Goal: Transaction & Acquisition: Purchase product/service

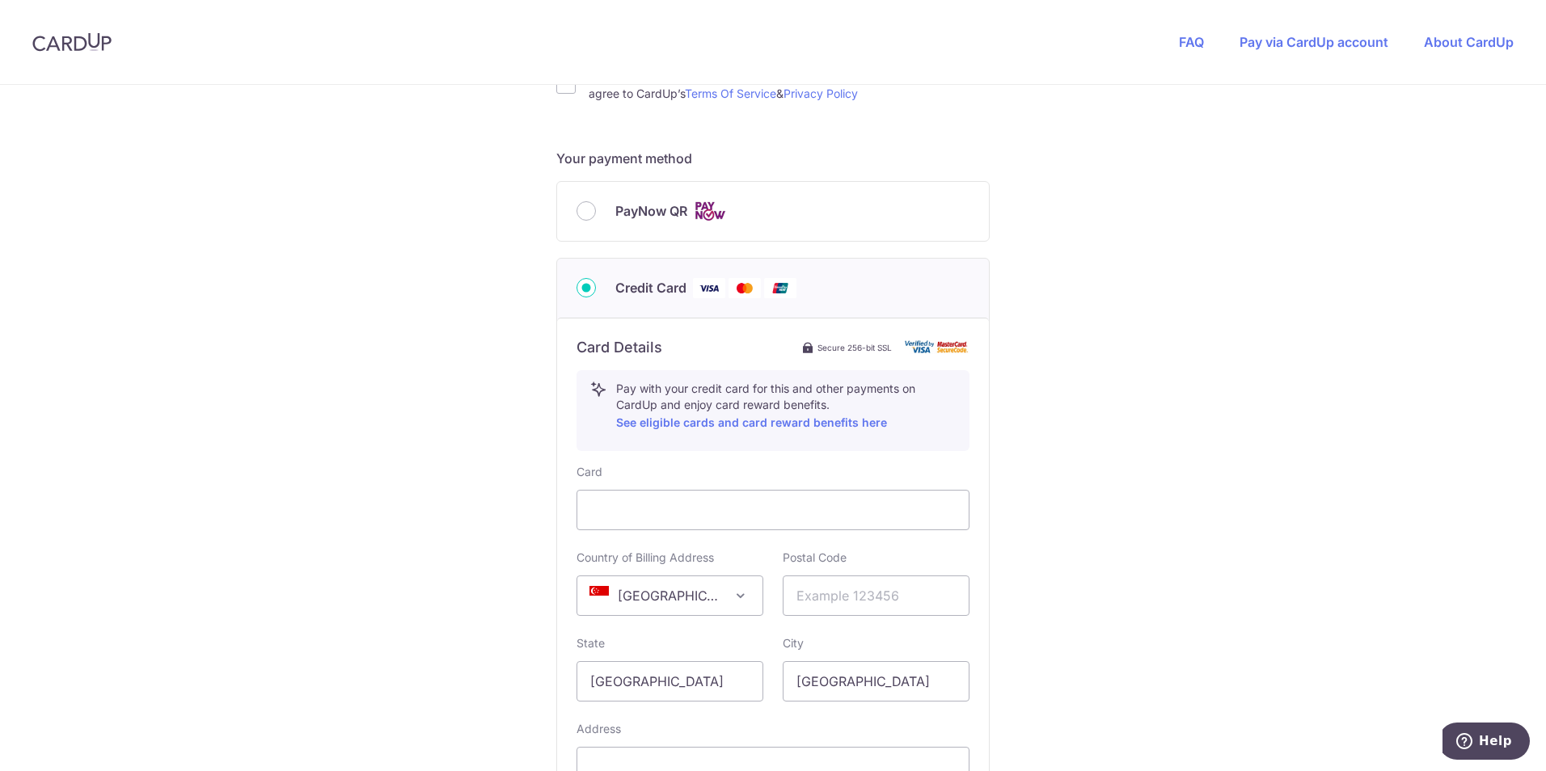
scroll to position [647, 0]
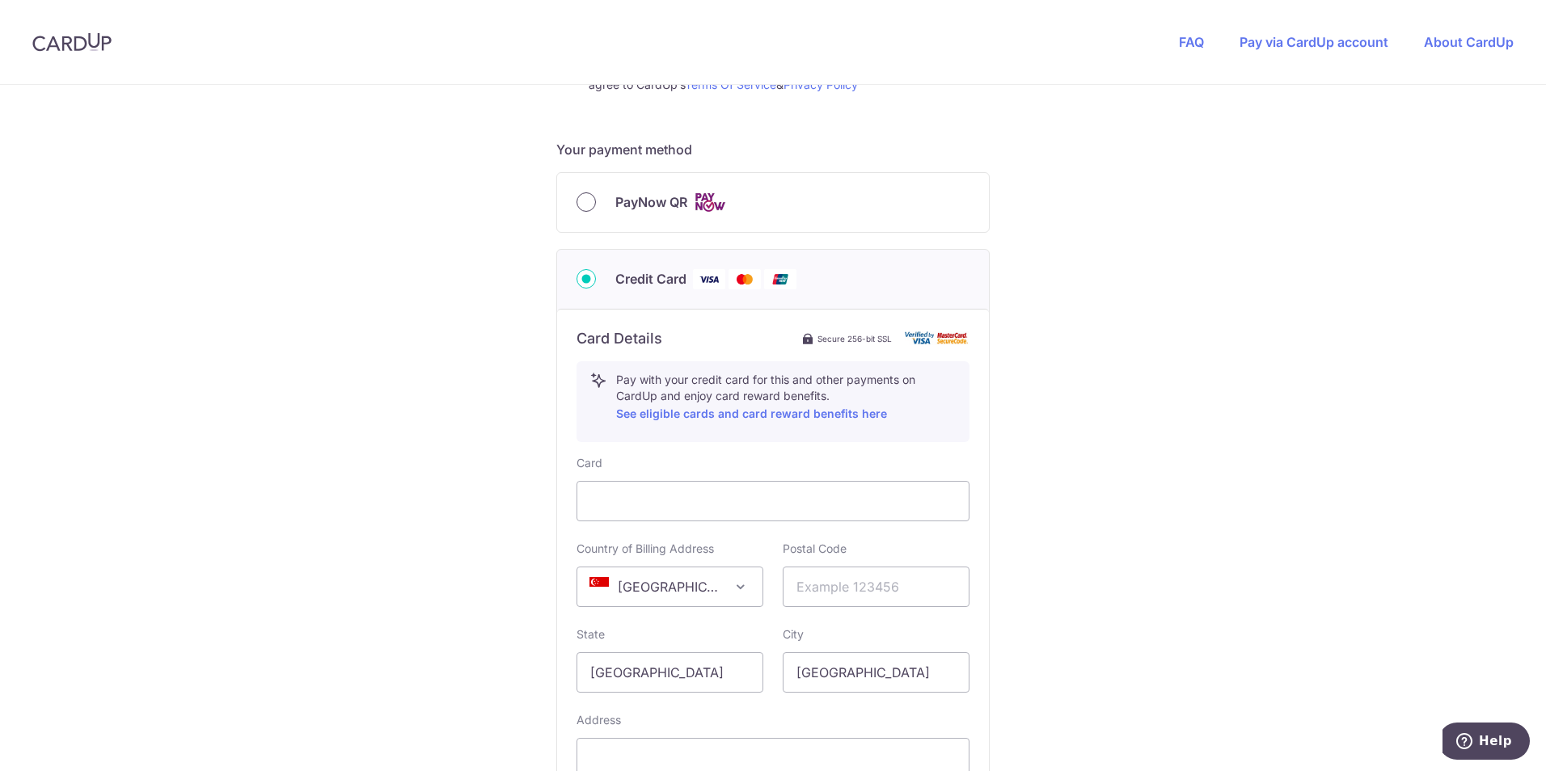
click at [581, 206] on input "PayNow QR" at bounding box center [586, 201] width 19 height 19
radio input "true"
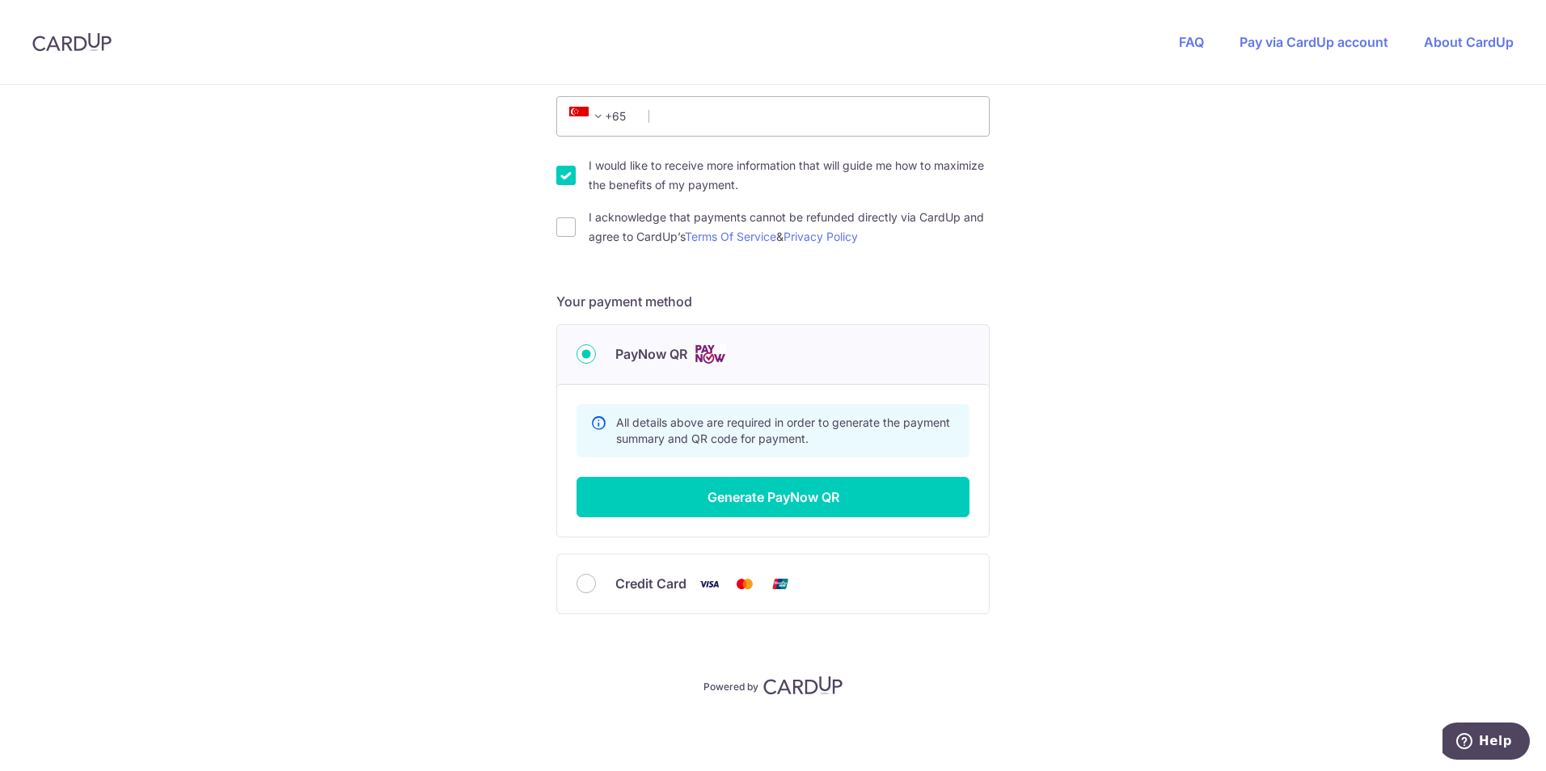
scroll to position [495, 0]
click at [577, 350] on input "PayNow QR" at bounding box center [586, 353] width 19 height 19
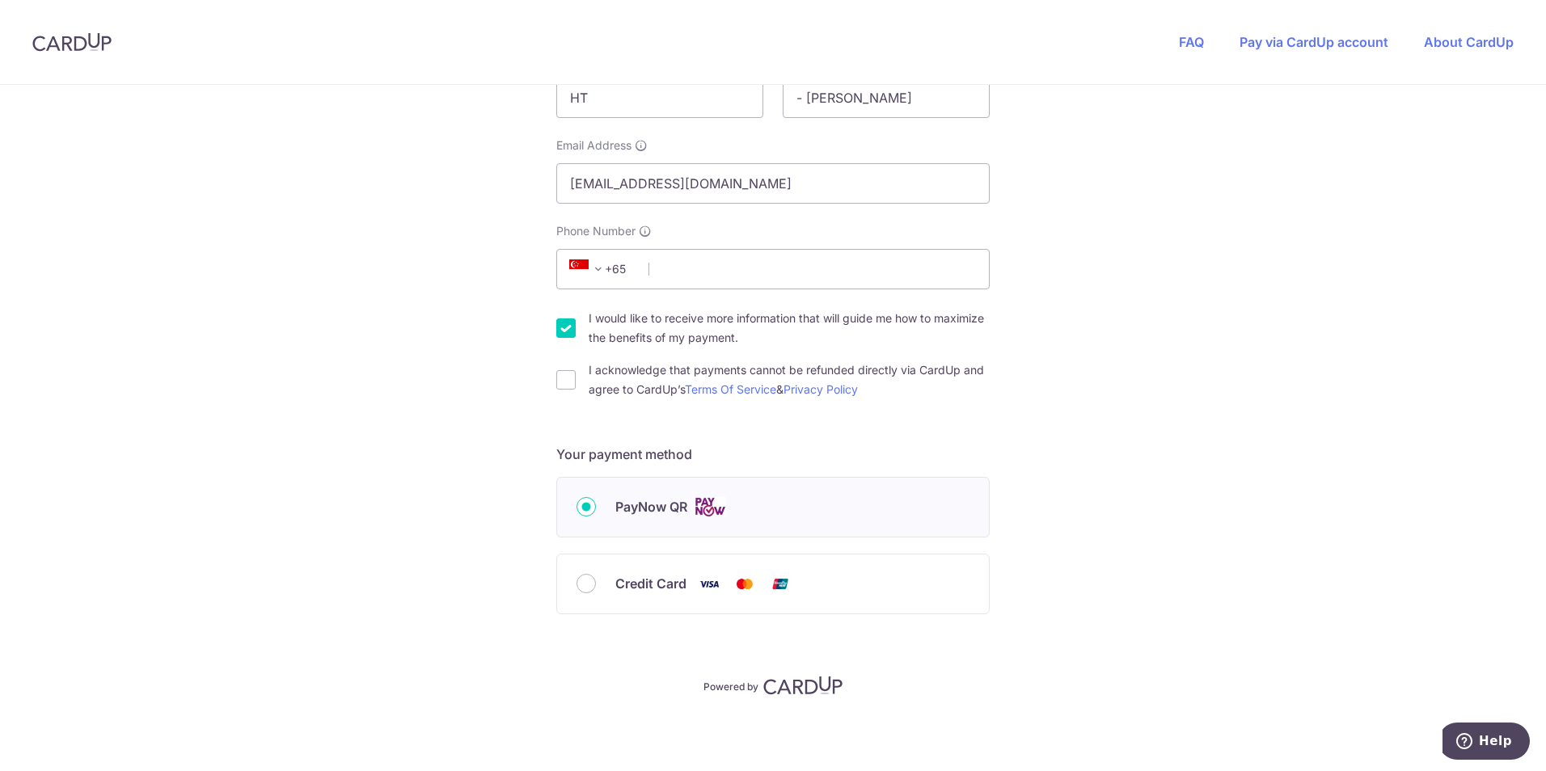
scroll to position [342, 0]
click at [581, 583] on input "Credit Card" at bounding box center [586, 583] width 19 height 19
radio input "true"
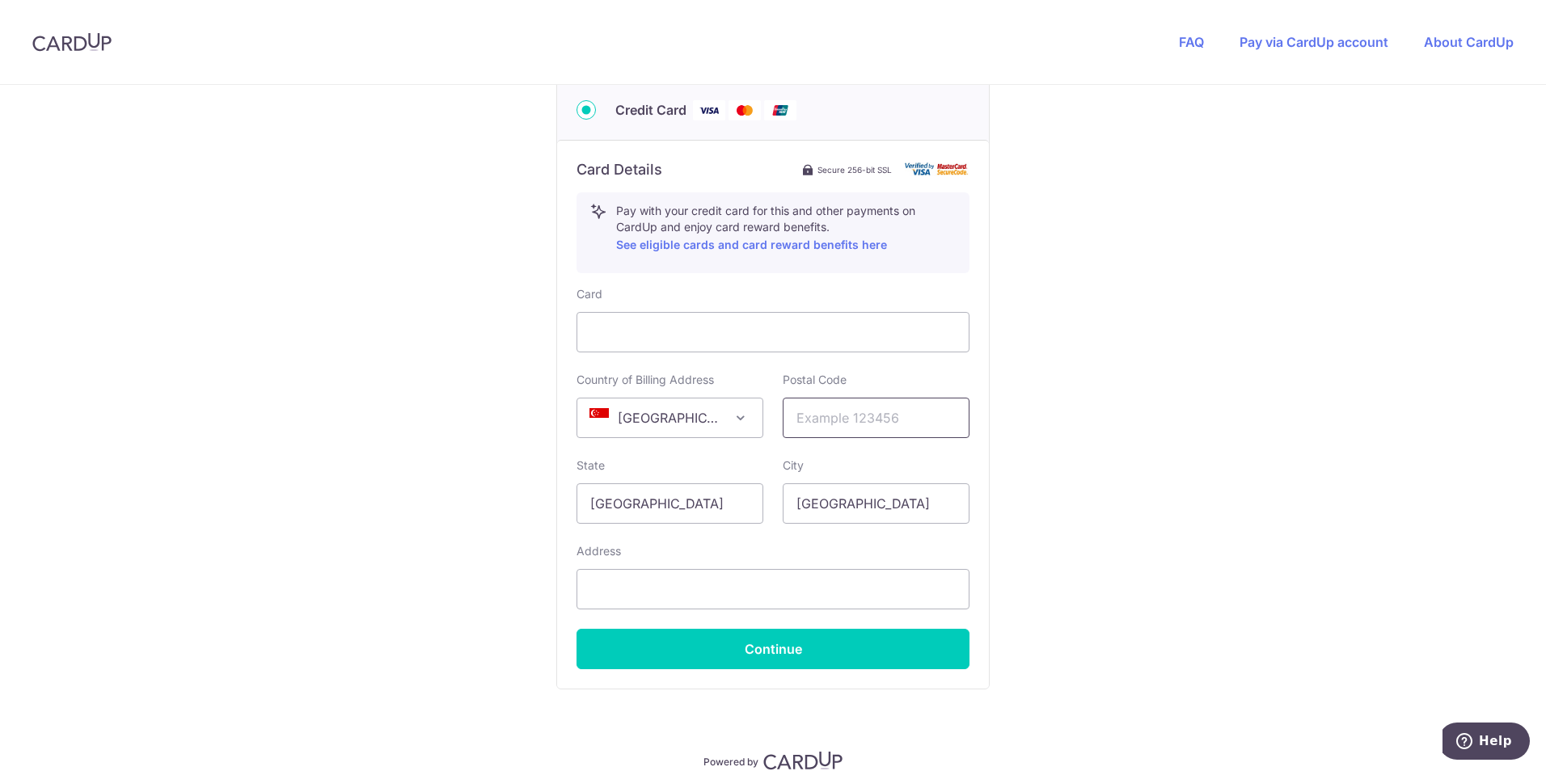
scroll to position [827, 0]
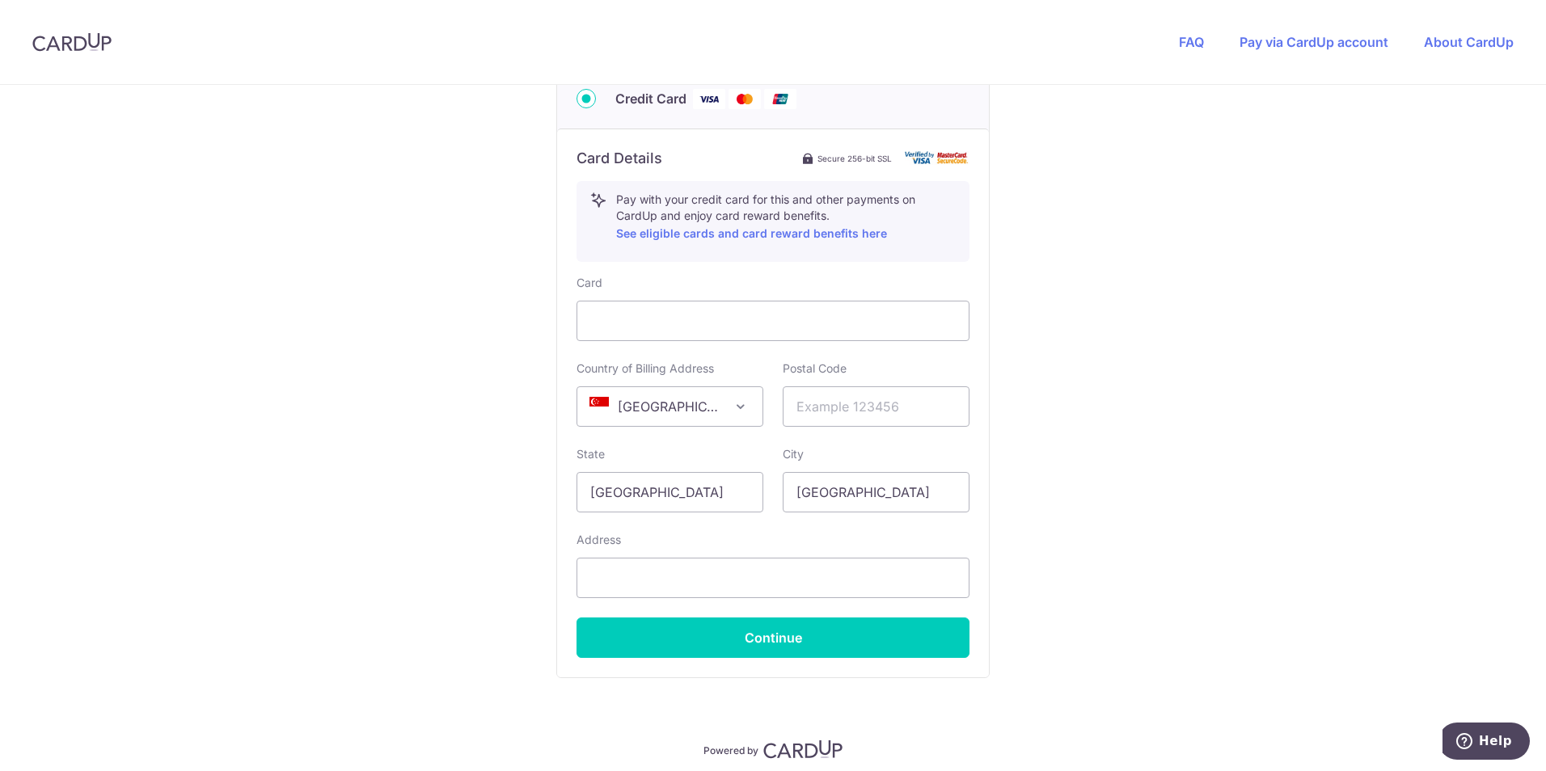
click at [1242, 250] on div "You are paying Sureclean Pte Ltd Sureclean Pte Ltd uses CardUp to accept paymen…" at bounding box center [773, 46] width 1546 height 1577
click at [671, 307] on div at bounding box center [773, 321] width 393 height 40
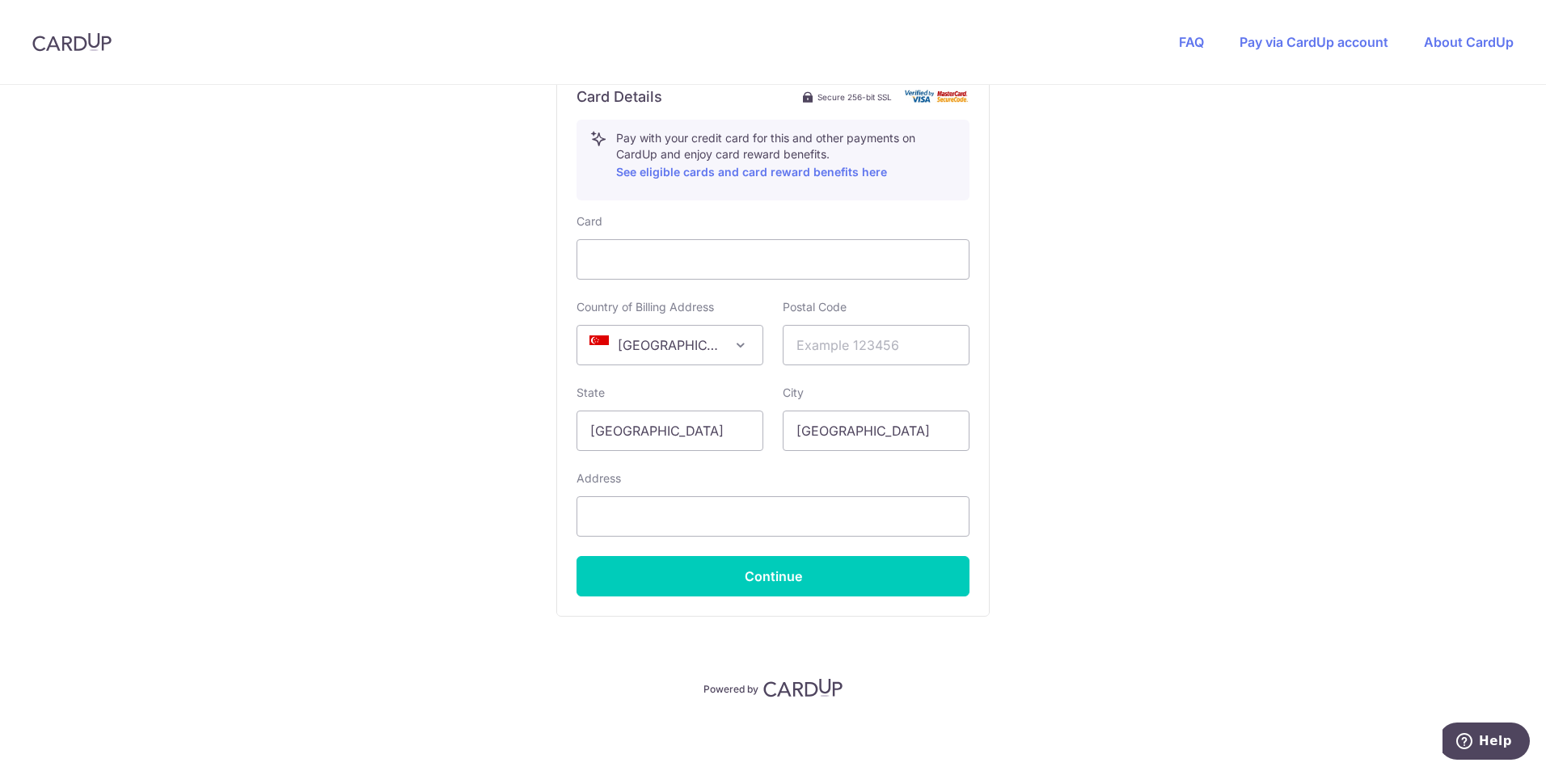
scroll to position [891, 0]
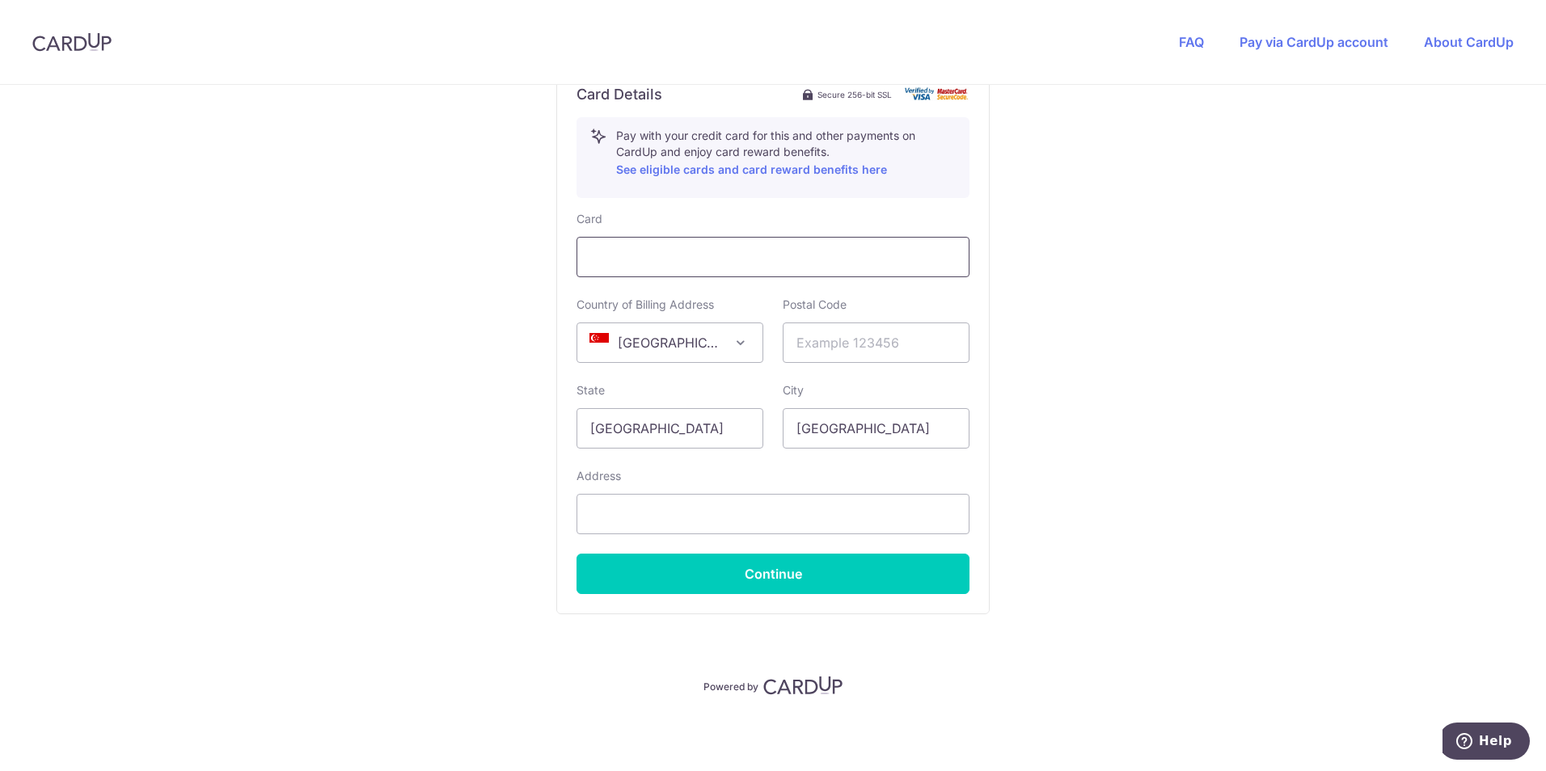
click at [653, 243] on div at bounding box center [773, 257] width 393 height 40
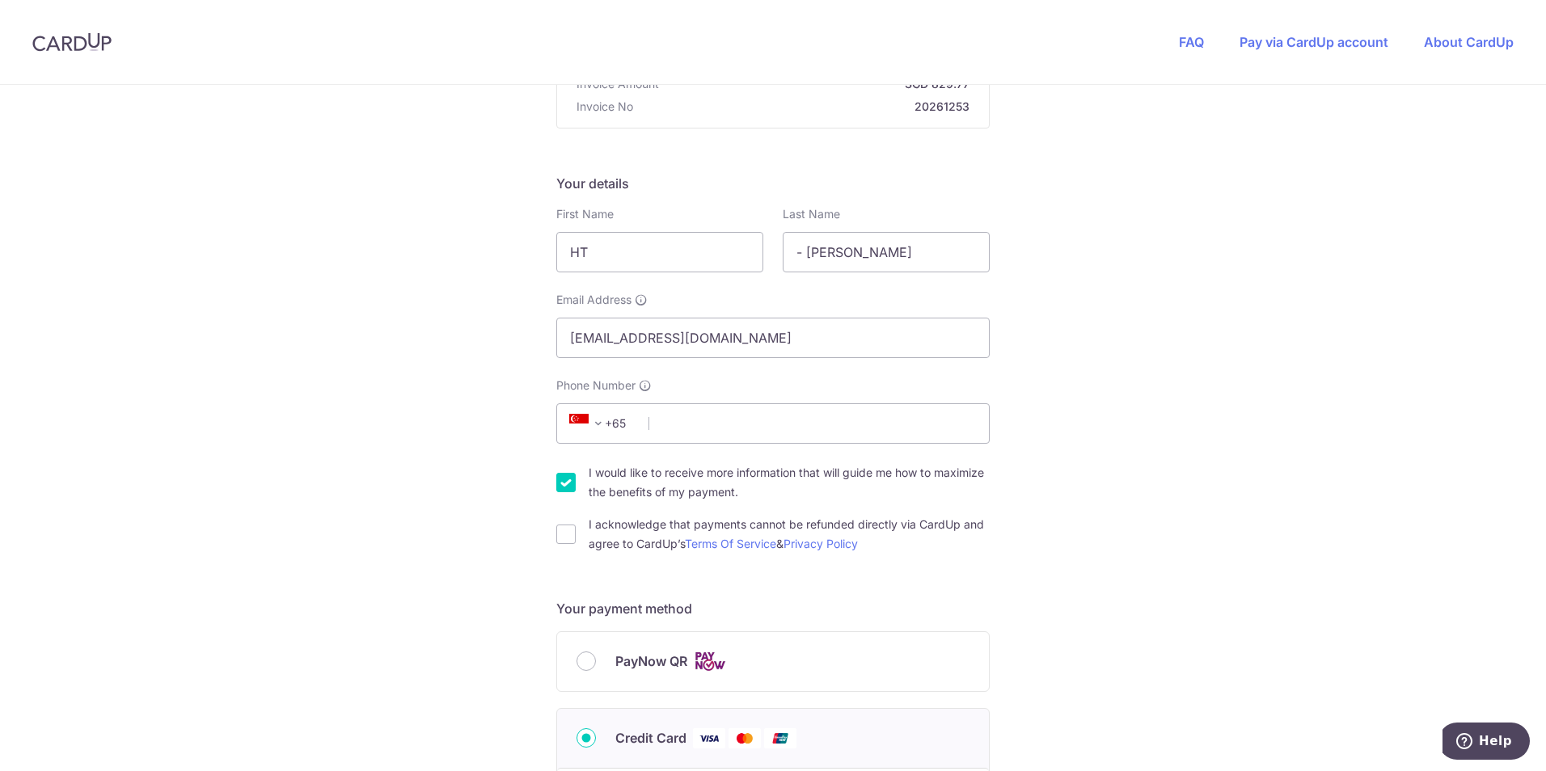
scroll to position [163, 0]
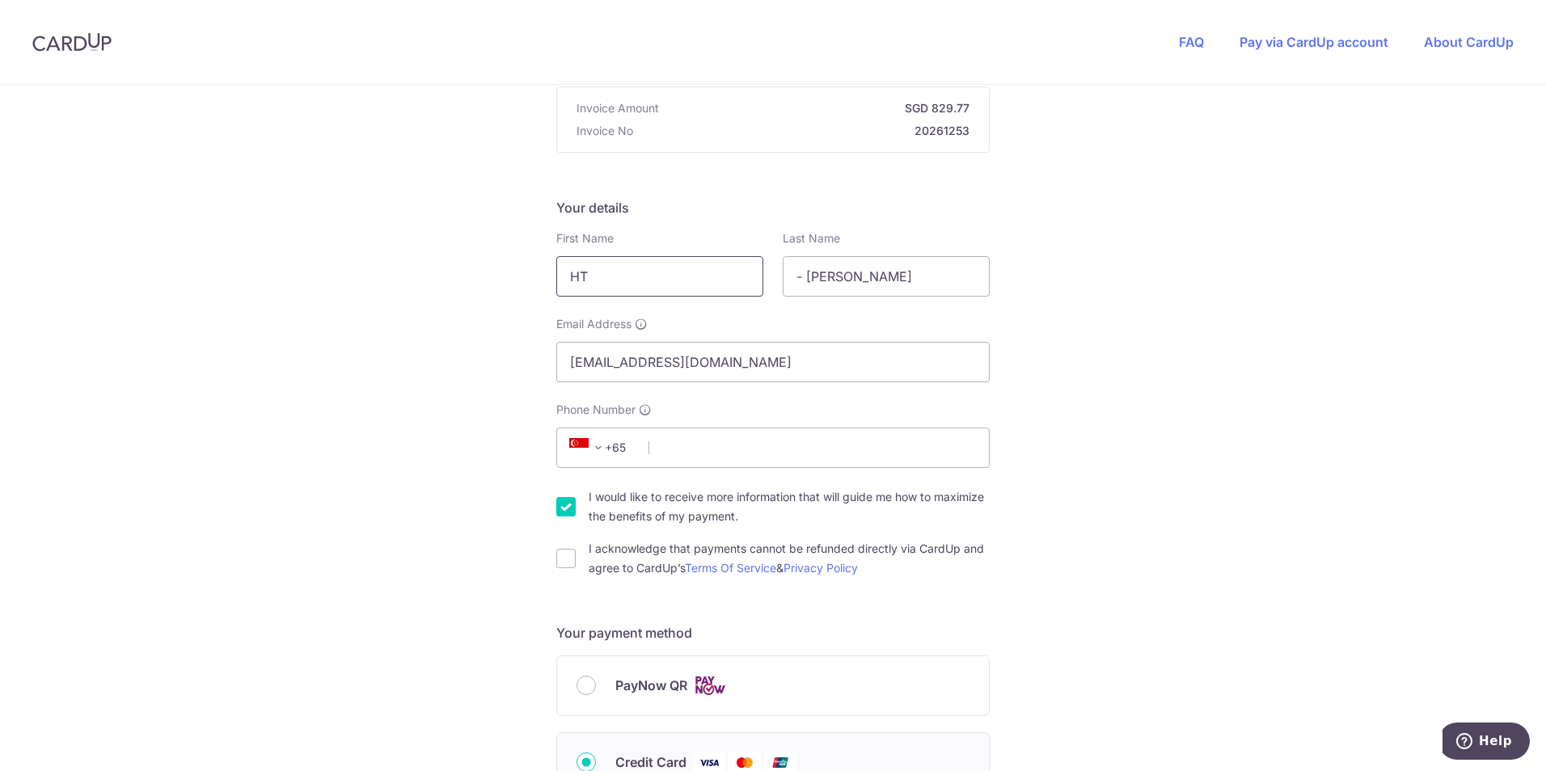
drag, startPoint x: 698, startPoint y: 283, endPoint x: 488, endPoint y: 260, distance: 210.6
click at [488, 260] on div "You are paying Sureclean Pte Ltd Sureclean Pte Ltd uses CardUp to accept paymen…" at bounding box center [773, 710] width 1546 height 1577
type input "[PERSON_NAME]"
type input "Loh"
click at [700, 451] on input "Phone Number" at bounding box center [772, 448] width 433 height 40
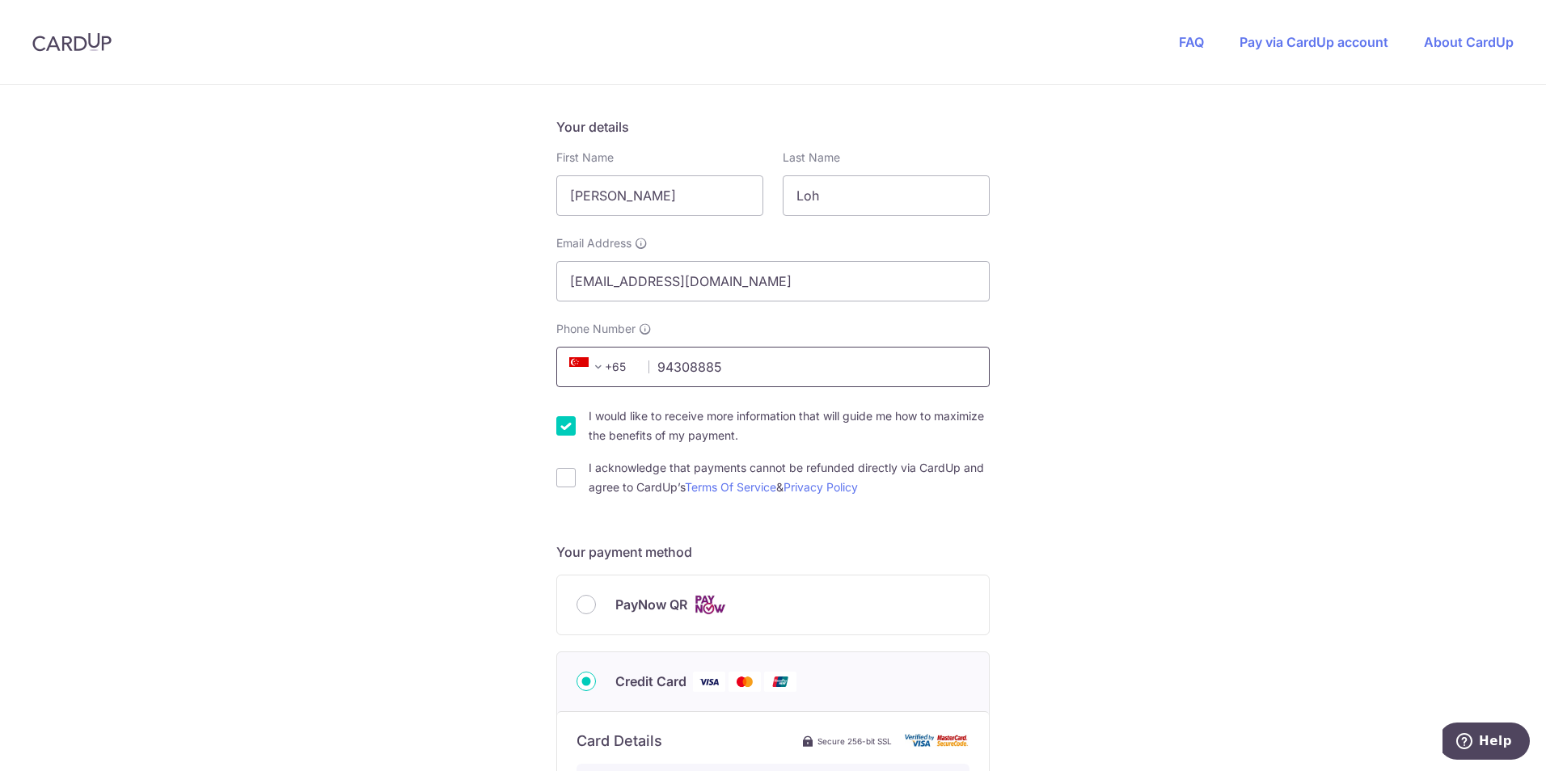
scroll to position [325, 0]
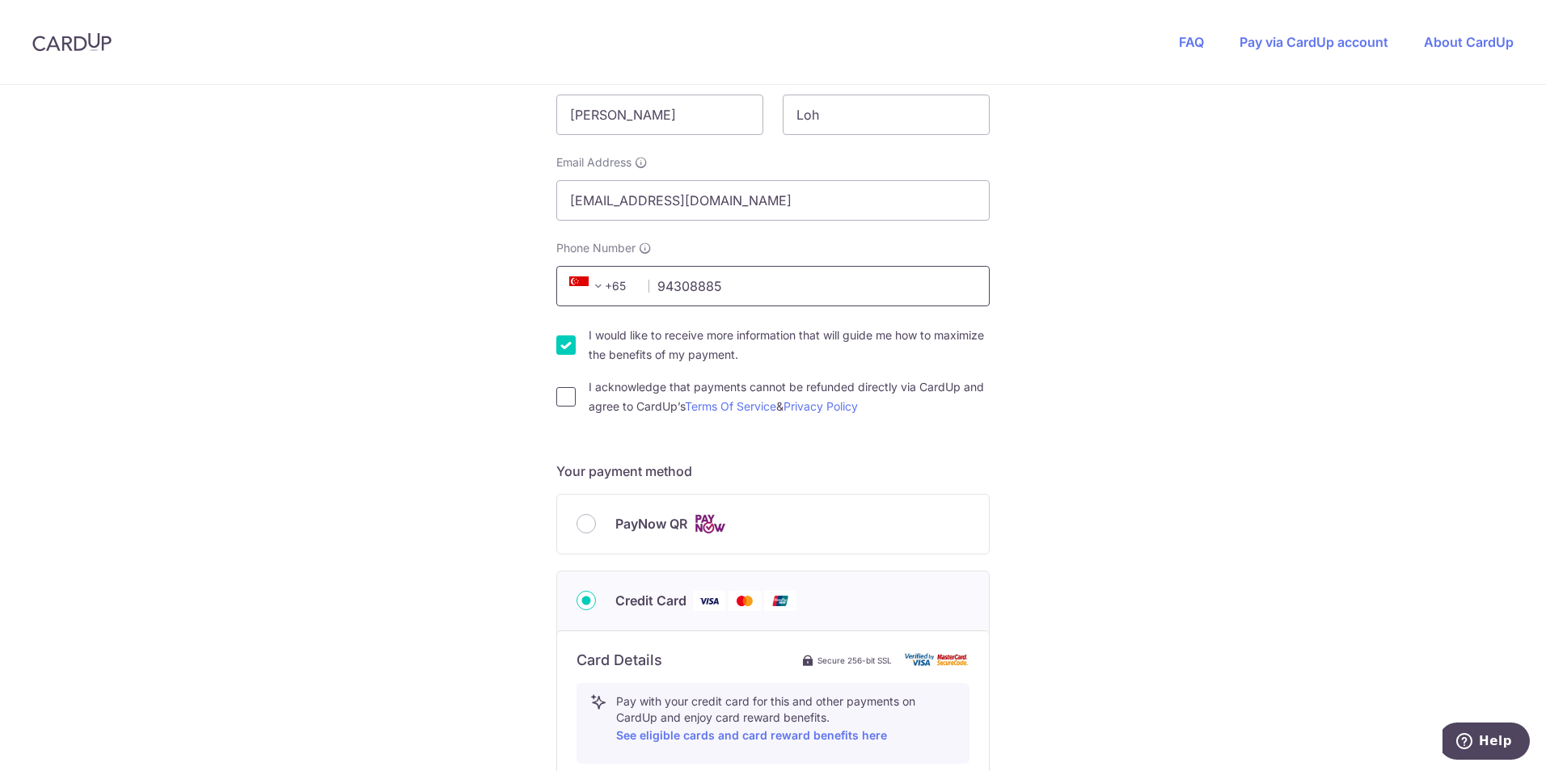
type input "94308885"
click at [565, 399] on input "I acknowledge that payments cannot be refunded directly via CardUp and agree to…" at bounding box center [565, 396] width 19 height 19
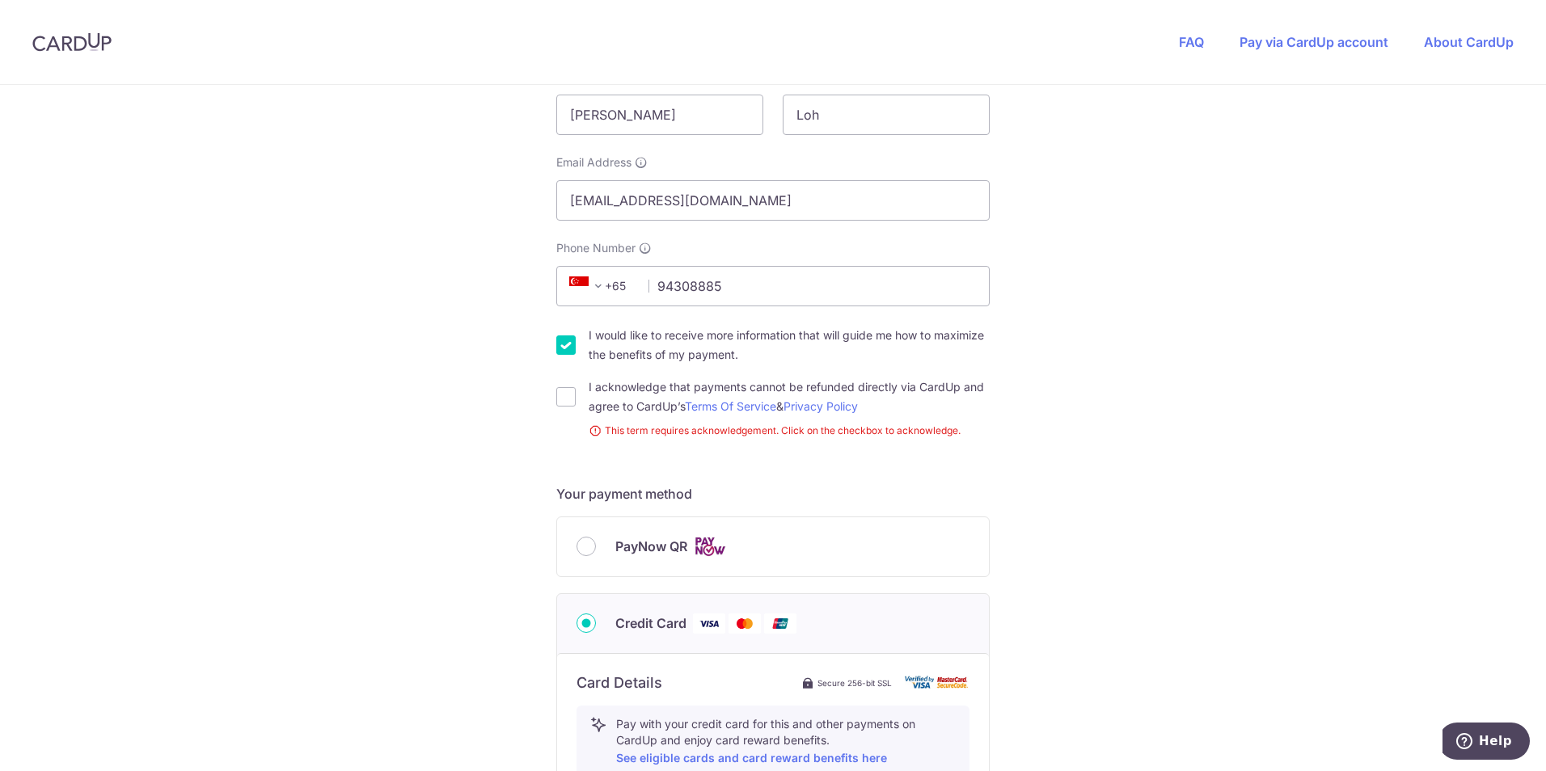
click at [573, 386] on div "I acknowledge that payments cannot be refunded directly via CardUp and agree to…" at bounding box center [772, 397] width 433 height 39
click at [560, 394] on input "I acknowledge that payments cannot be refunded directly via CardUp and agree to…" at bounding box center [565, 396] width 19 height 19
checkbox input "true"
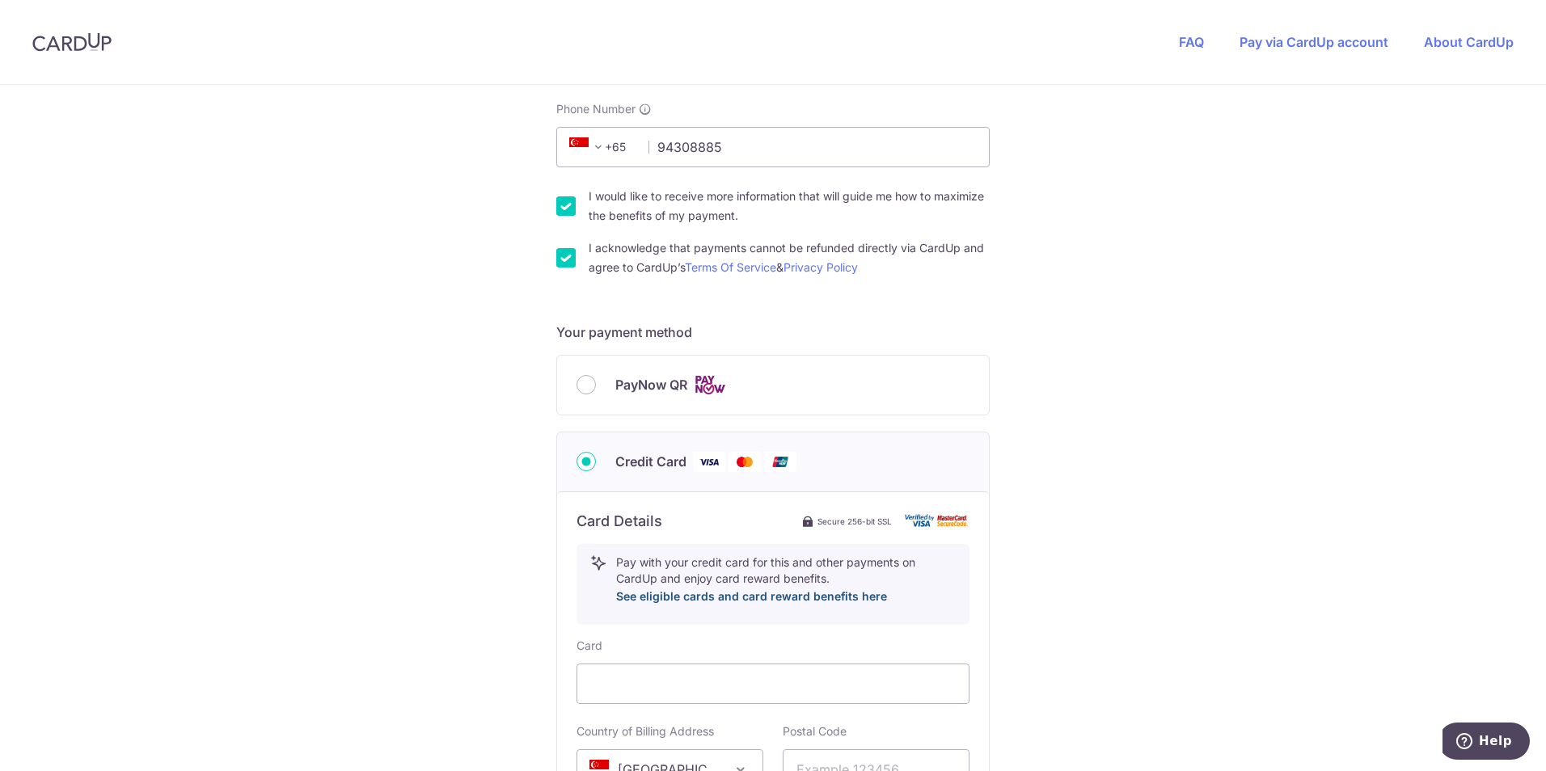
scroll to position [648, 0]
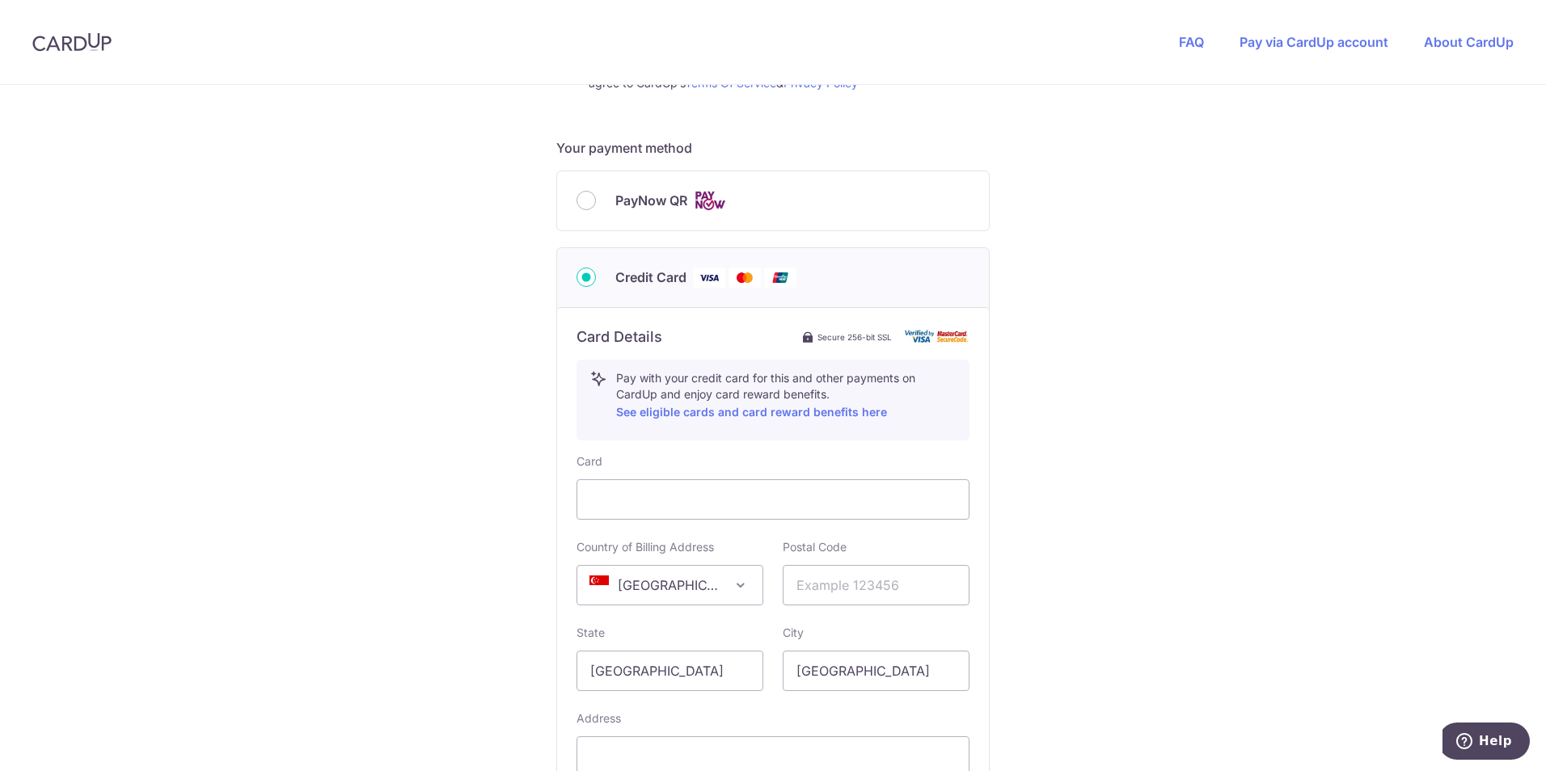
click at [1204, 485] on div "You are paying Sureclean Pte Ltd Sureclean Pte Ltd uses CardUp to accept paymen…" at bounding box center [773, 224] width 1546 height 1577
click at [881, 584] on input "text" at bounding box center [876, 585] width 187 height 40
type input "730404"
click at [1102, 515] on div "You are paying Sureclean Pte Ltd Sureclean Pte Ltd uses CardUp to accept paymen…" at bounding box center [773, 224] width 1546 height 1577
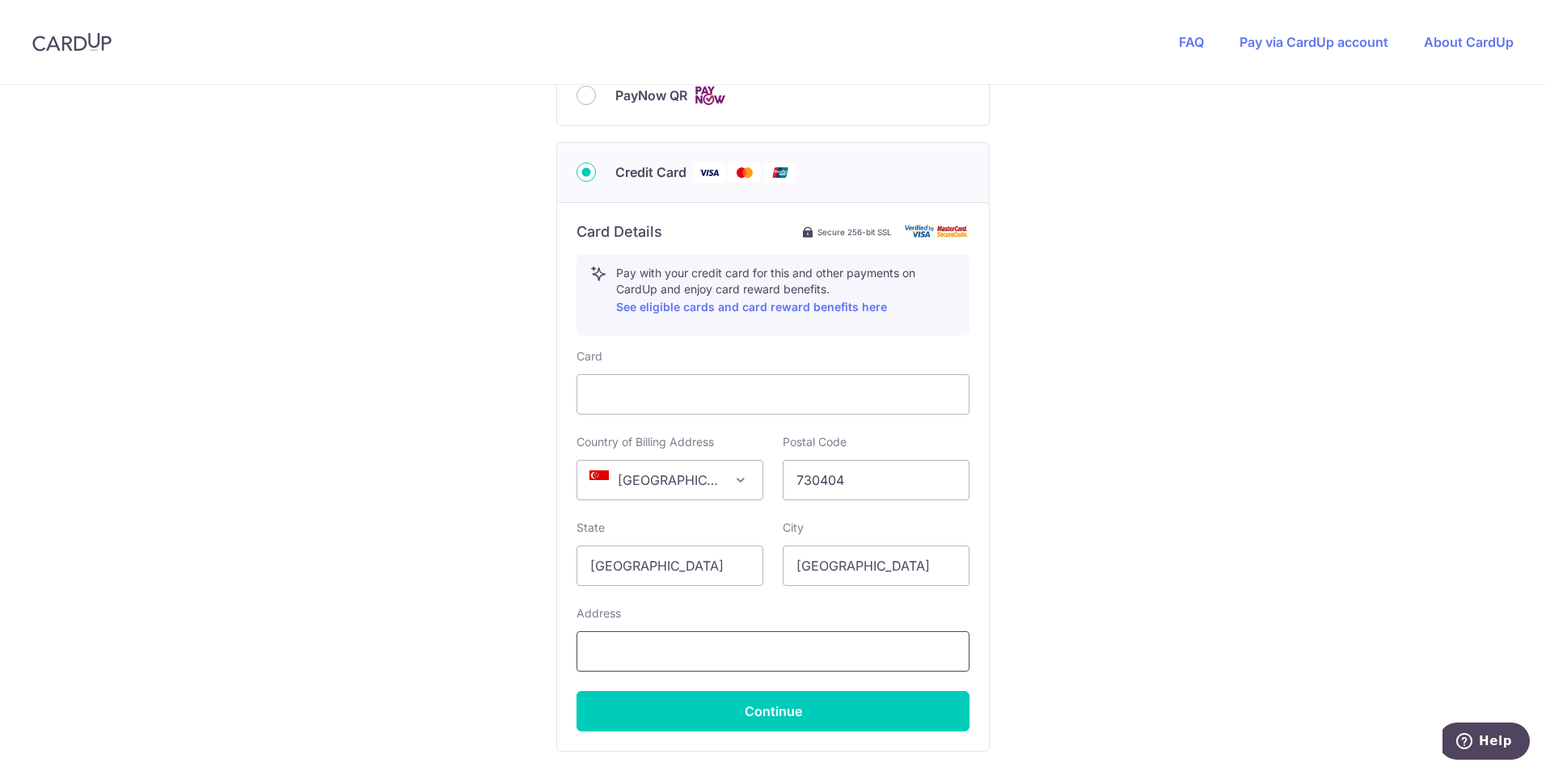
scroll to position [810, 0]
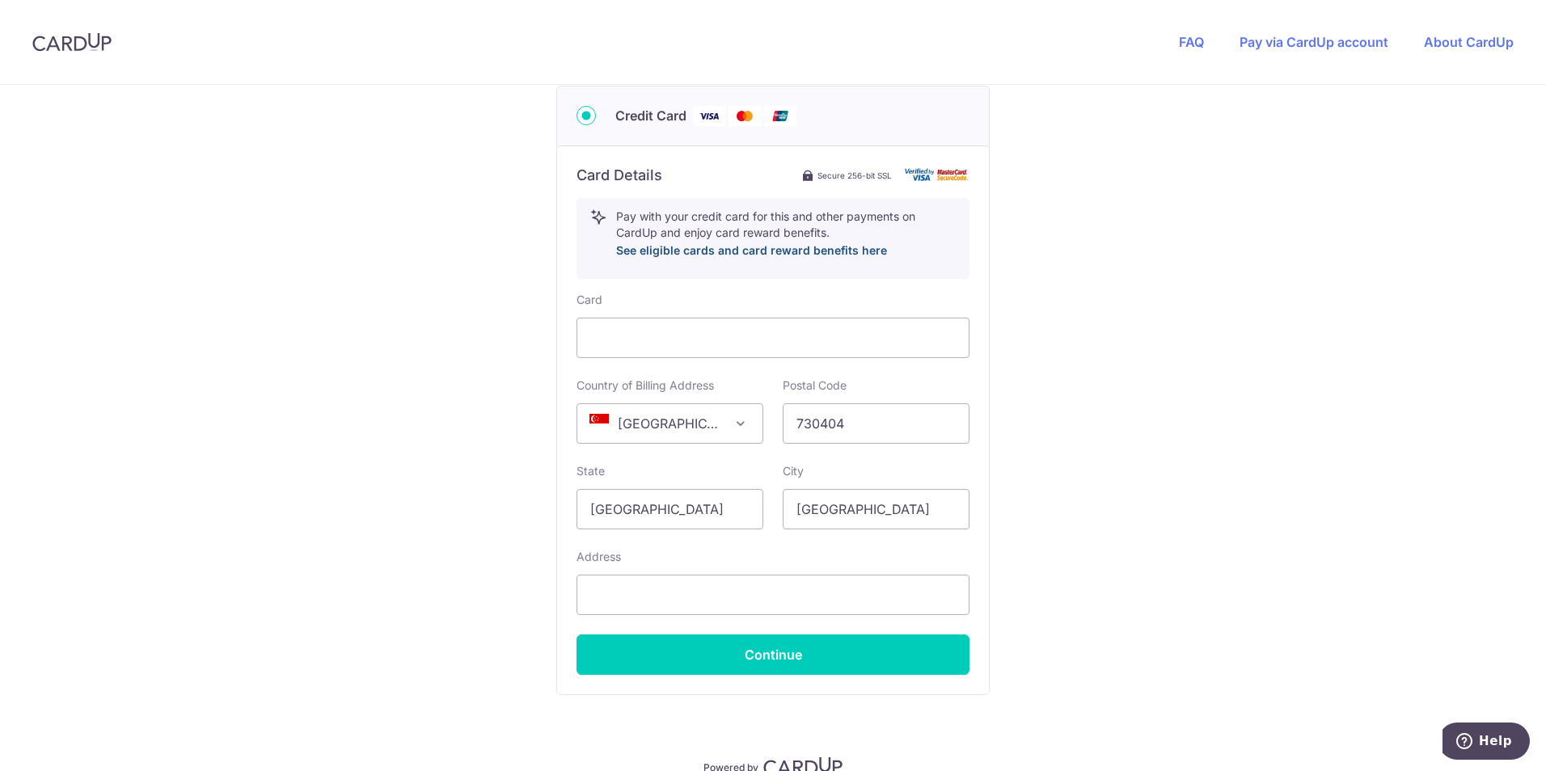
click at [861, 247] on link "See eligible cards and card reward benefits here" at bounding box center [751, 250] width 271 height 14
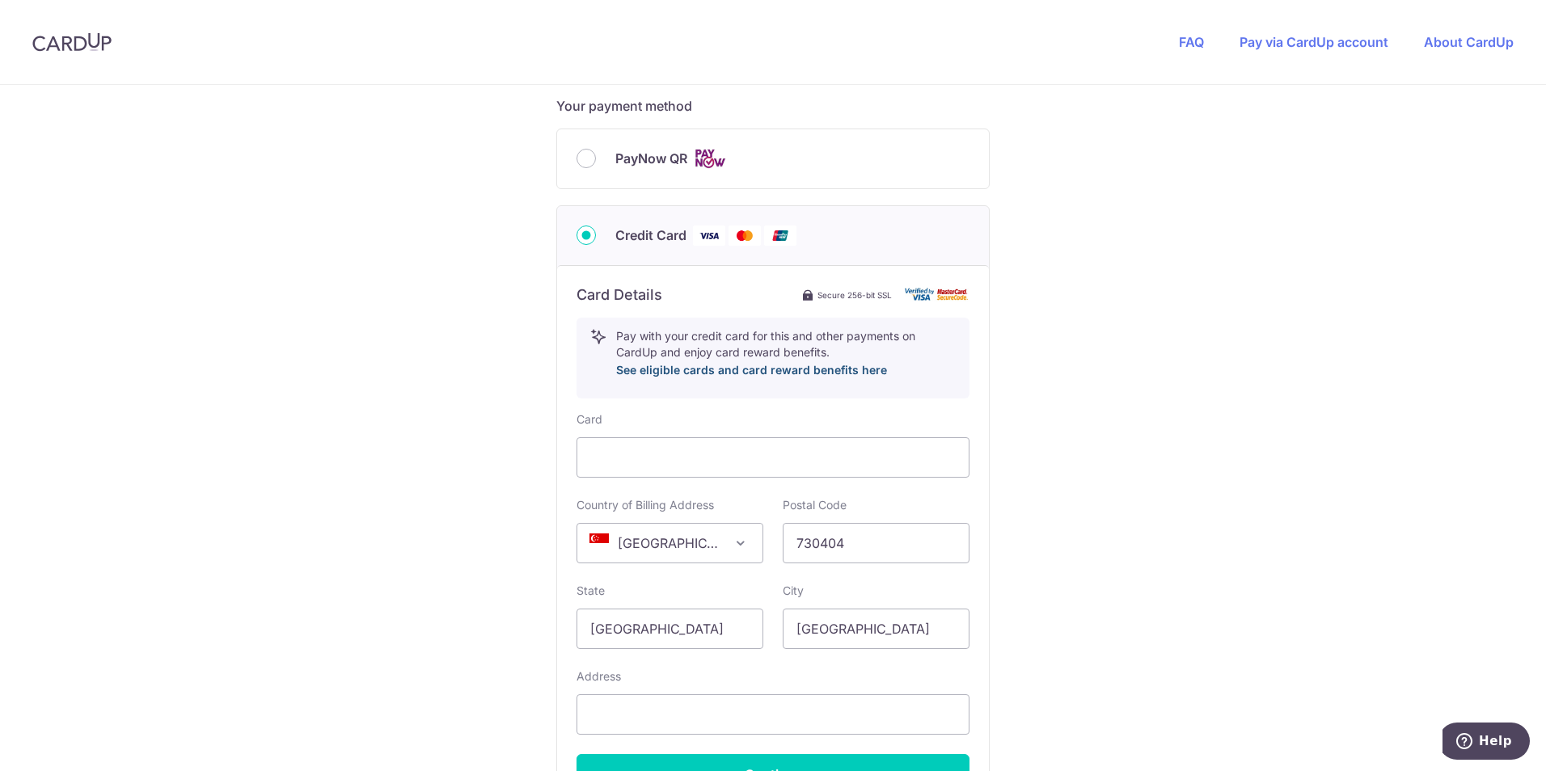
scroll to position [648, 0]
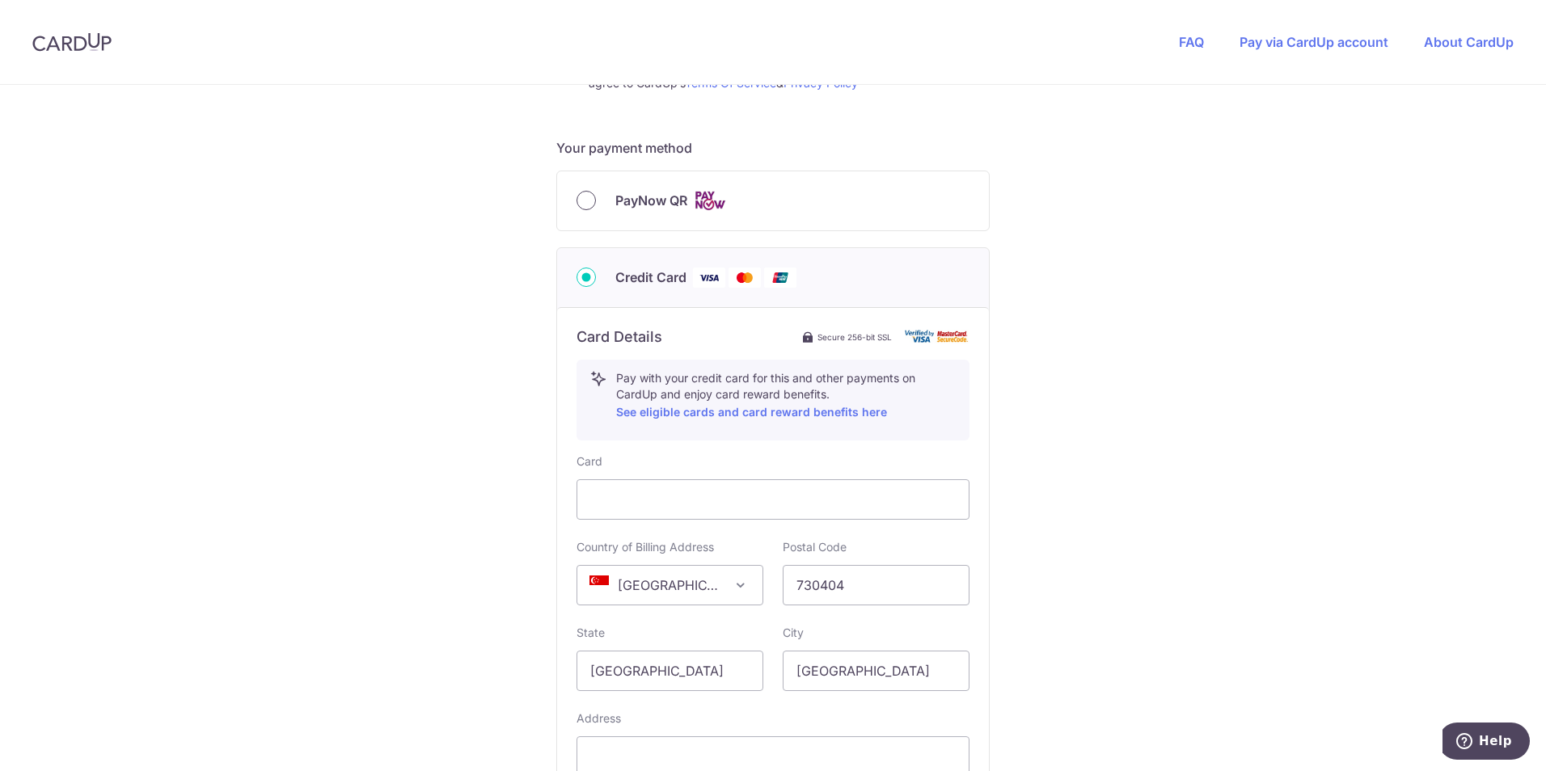
click at [585, 199] on input "PayNow QR" at bounding box center [586, 200] width 19 height 19
radio input "true"
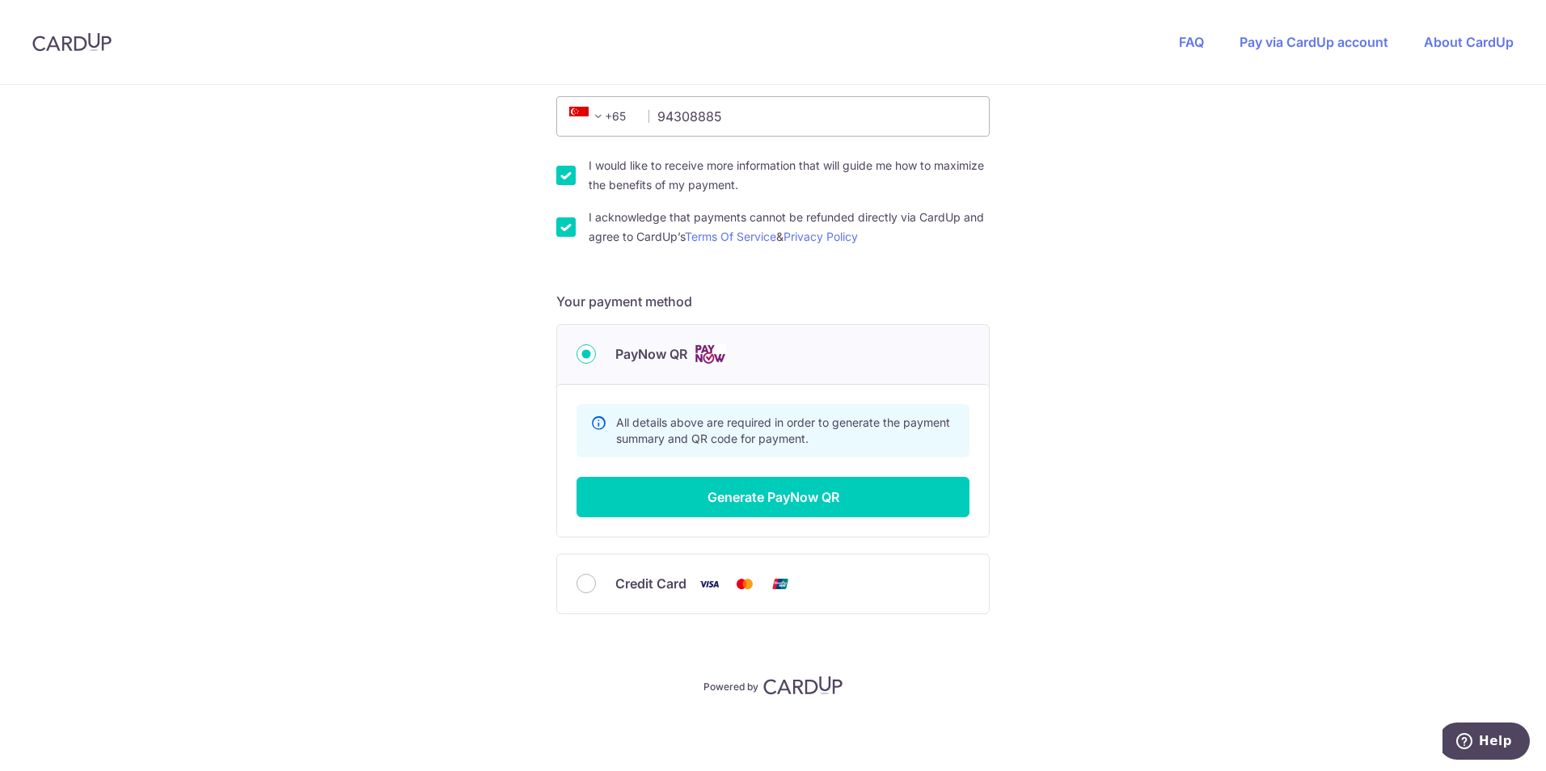
scroll to position [495, 0]
click at [814, 484] on button "Generate PayNow QR" at bounding box center [773, 497] width 393 height 40
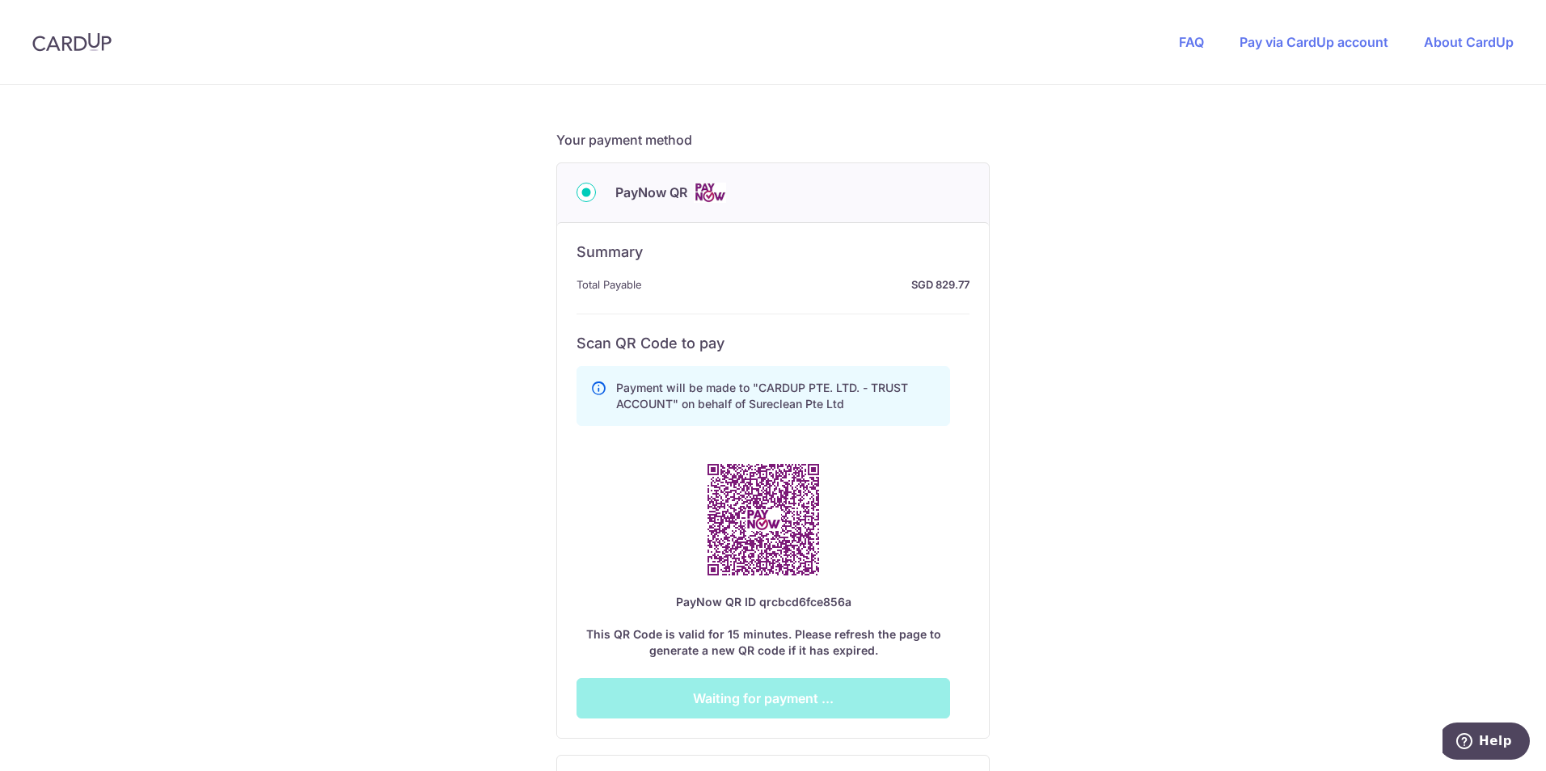
scroll to position [737, 0]
